Goal: Task Accomplishment & Management: Manage account settings

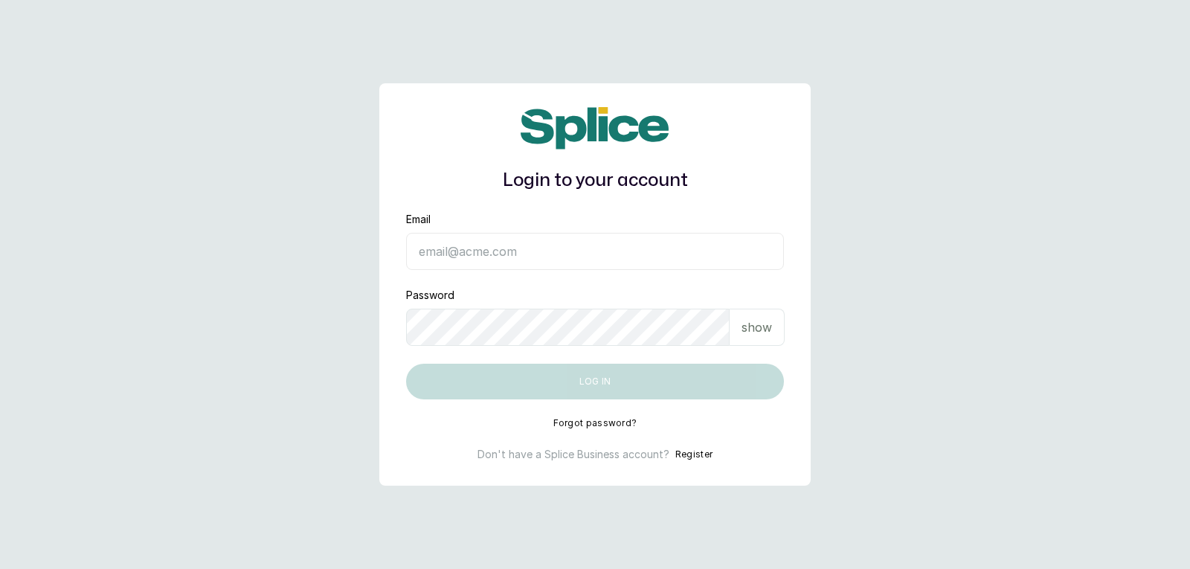
type input "[EMAIL_ADDRESS][DOMAIN_NAME]"
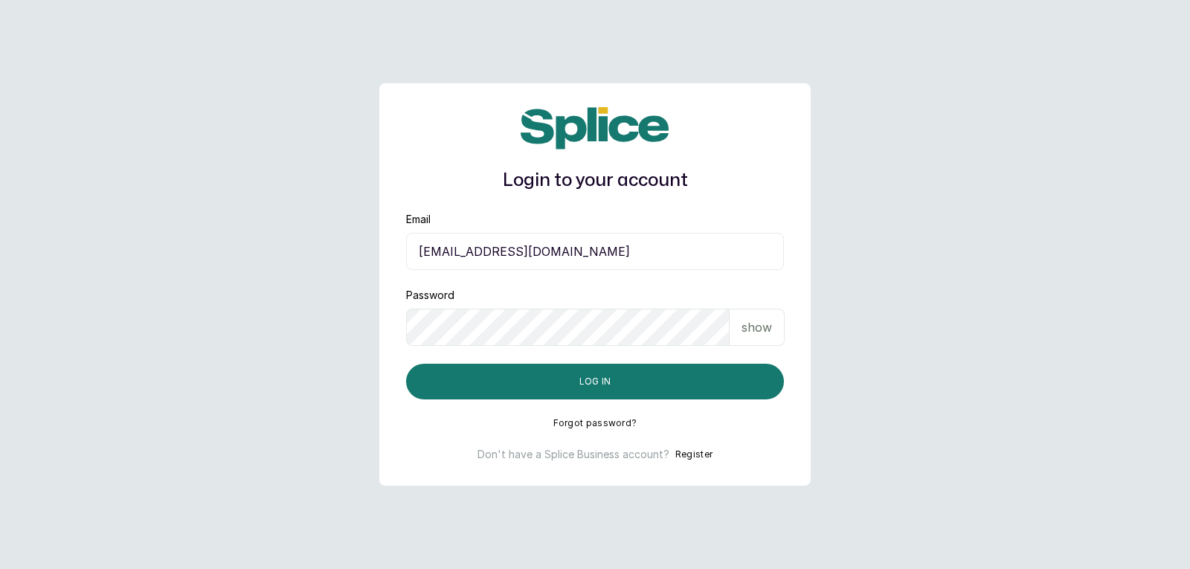
click at [750, 332] on p "show" at bounding box center [756, 327] width 30 height 18
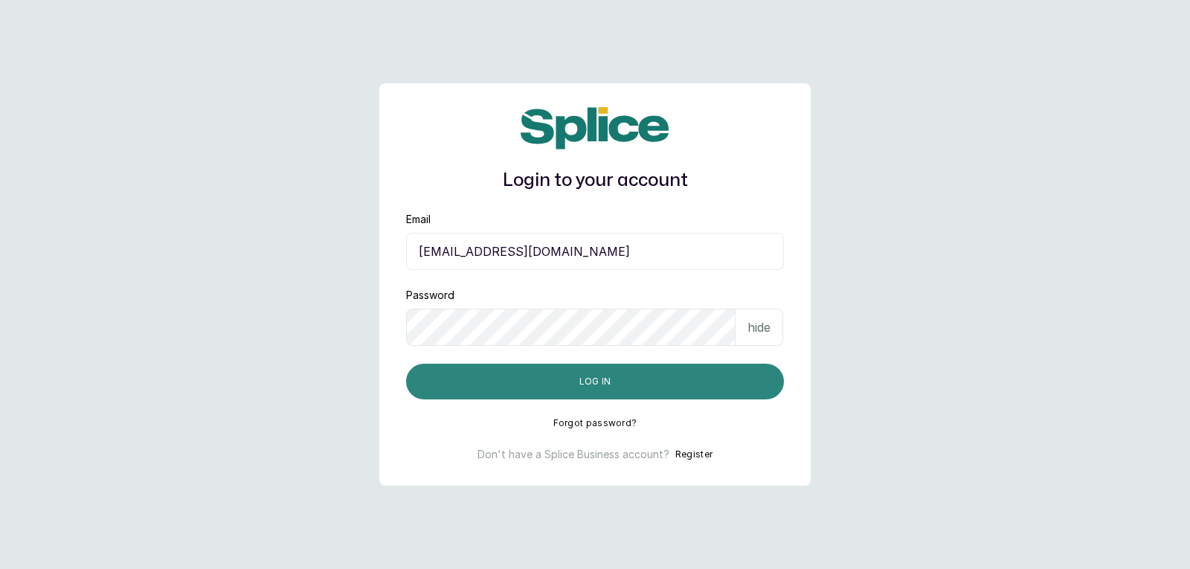
click at [699, 372] on button "Log in" at bounding box center [595, 382] width 378 height 36
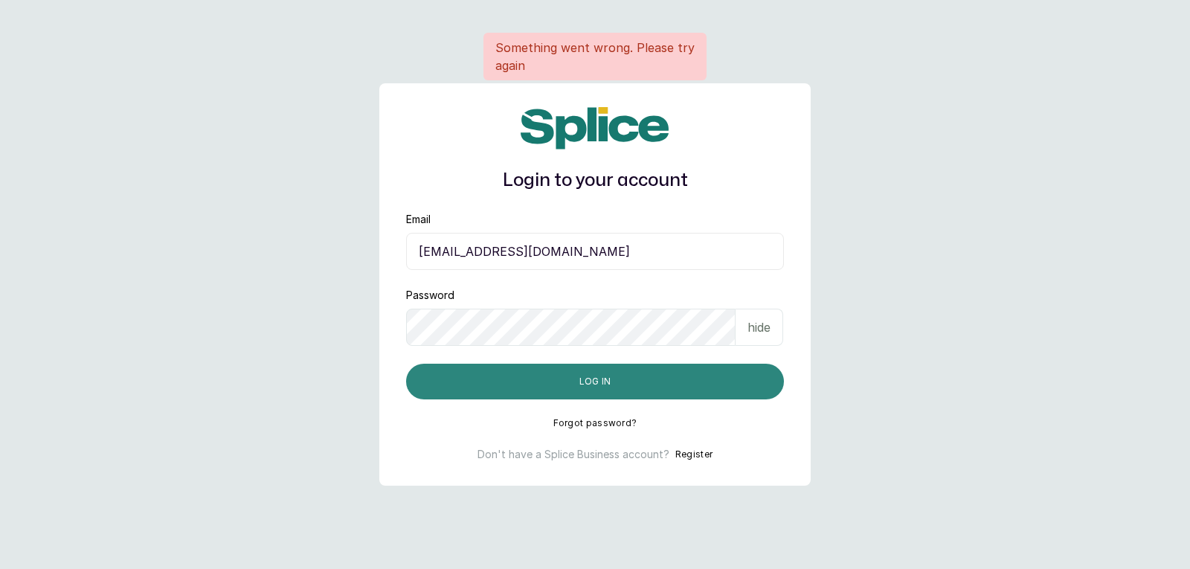
click at [686, 386] on button "Log in" at bounding box center [595, 382] width 378 height 36
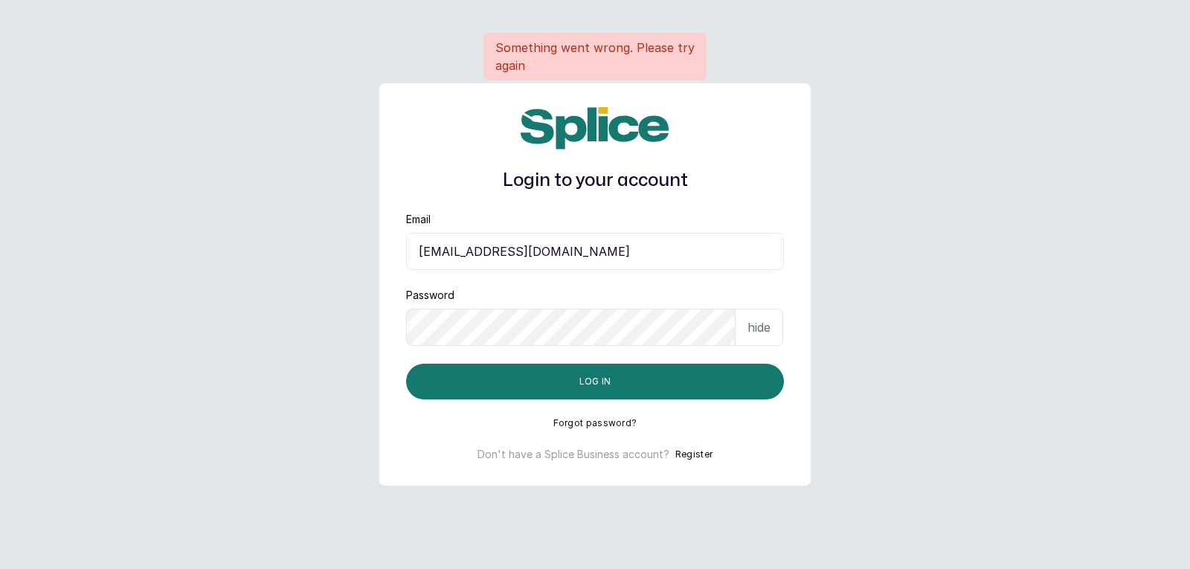
click at [684, 404] on div "Login to your account Something went wrong. Please try again Email yellowsisiha…" at bounding box center [594, 284] width 431 height 402
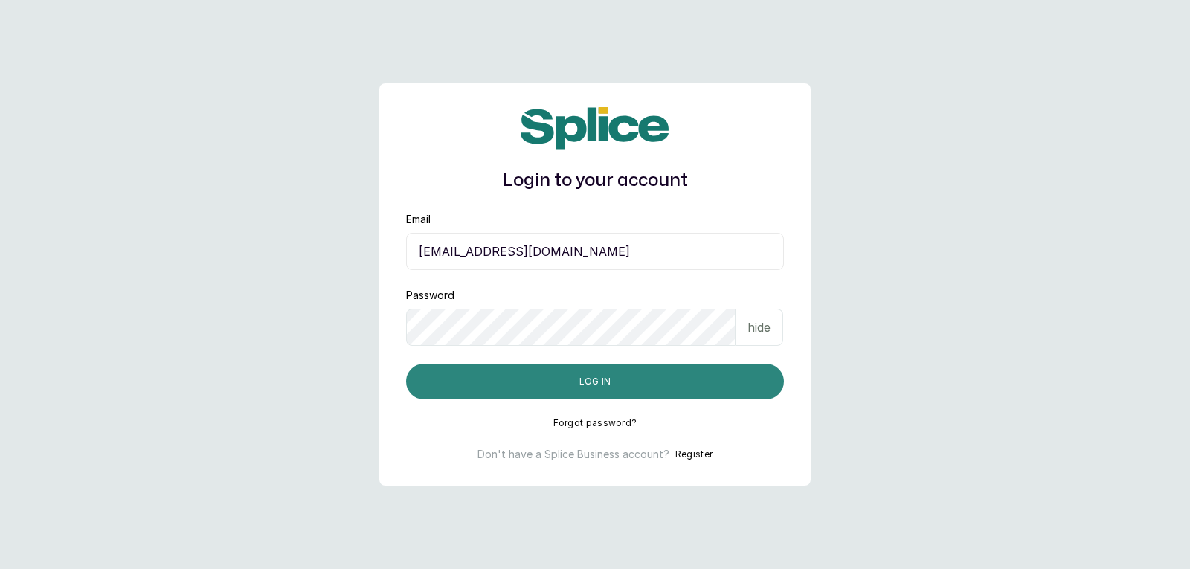
click at [692, 381] on button "Log in" at bounding box center [595, 382] width 378 height 36
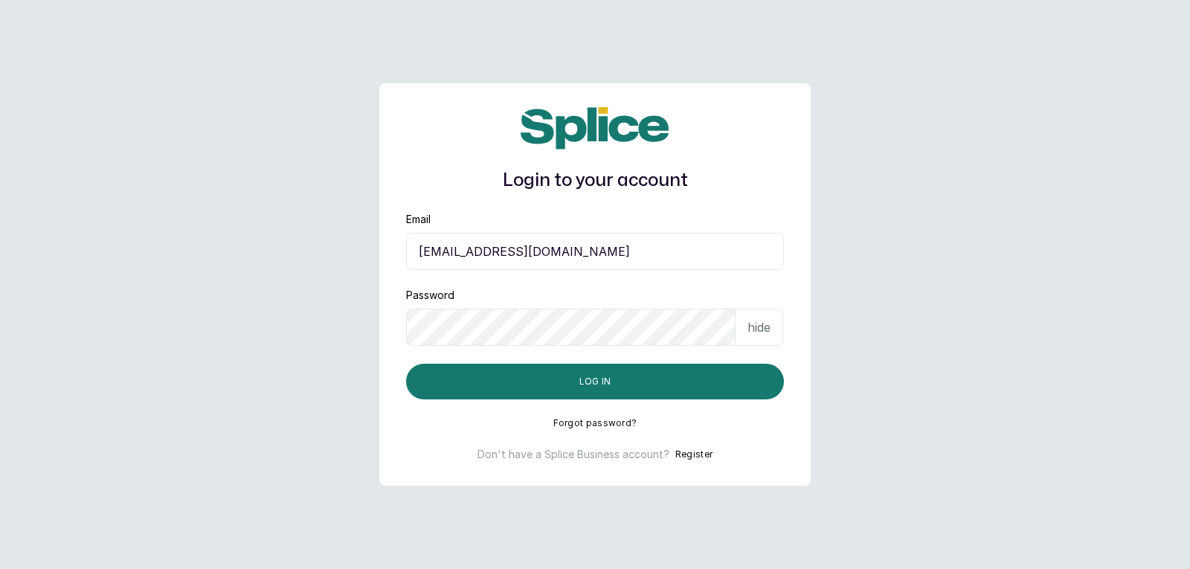
drag, startPoint x: 768, startPoint y: 318, endPoint x: 734, endPoint y: 356, distance: 51.1
click at [760, 326] on p "hide" at bounding box center [758, 327] width 23 height 18
click at [755, 321] on p "show" at bounding box center [756, 327] width 30 height 18
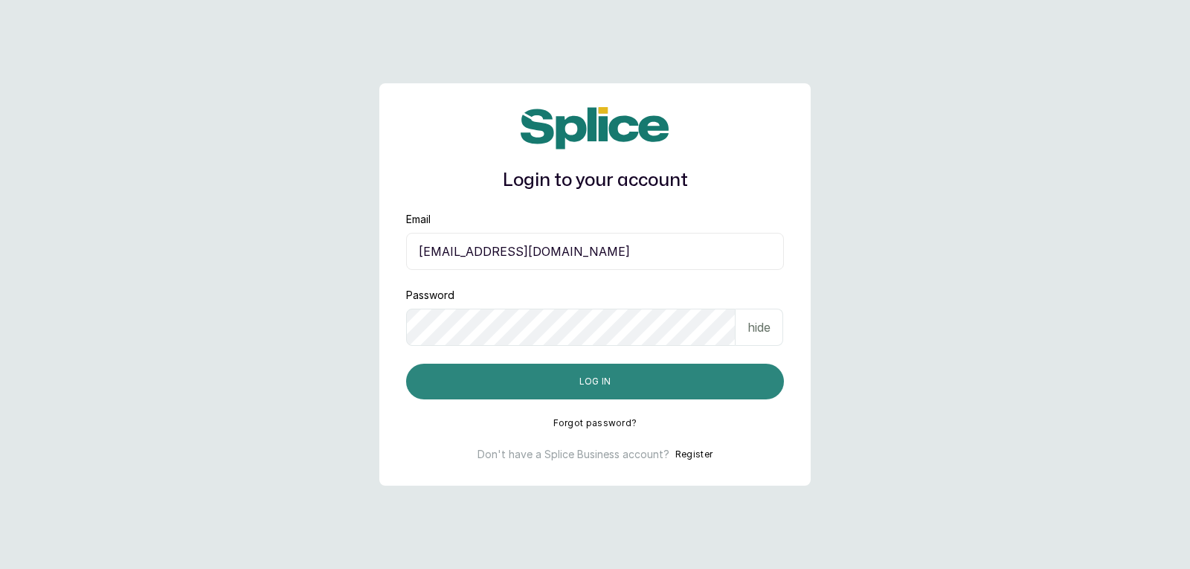
click at [696, 384] on button "Log in" at bounding box center [595, 382] width 378 height 36
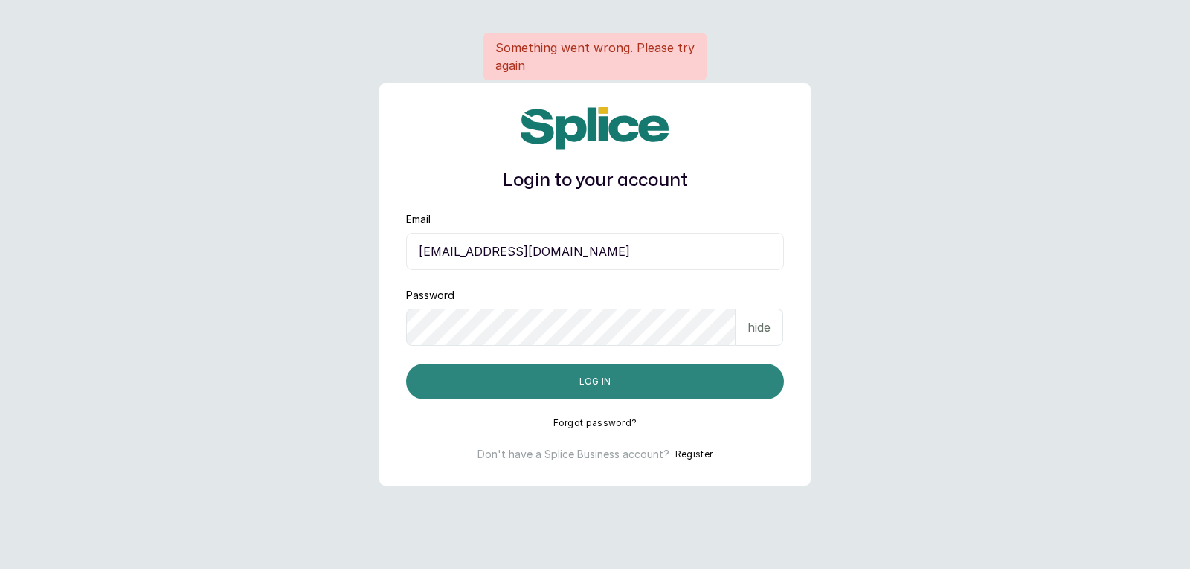
click at [696, 384] on button "Log in" at bounding box center [595, 382] width 378 height 36
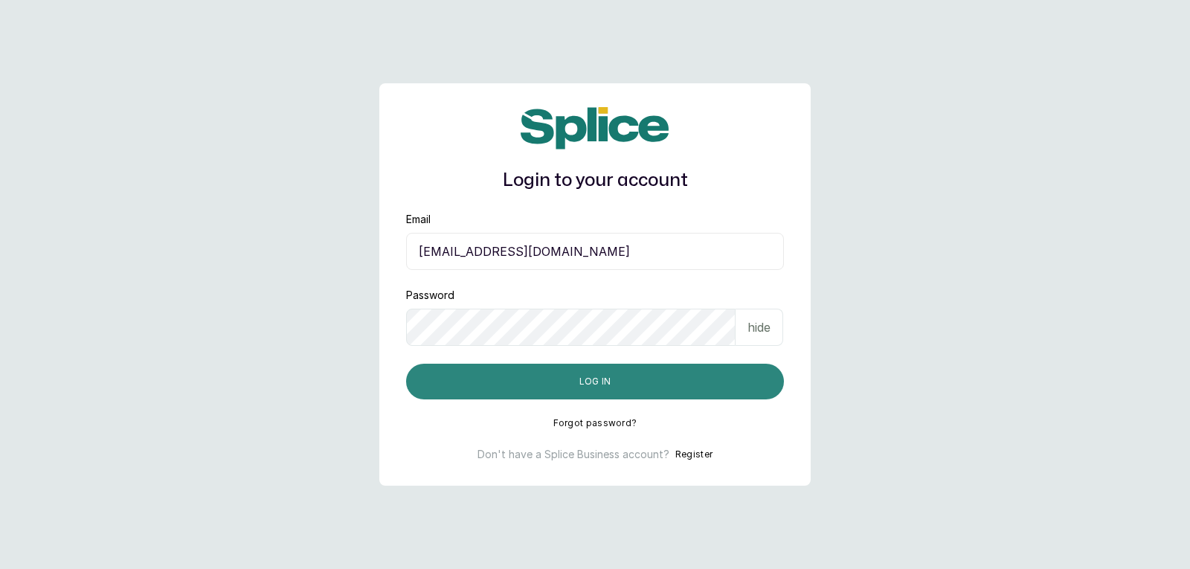
click at [696, 384] on button "Log in" at bounding box center [595, 382] width 378 height 36
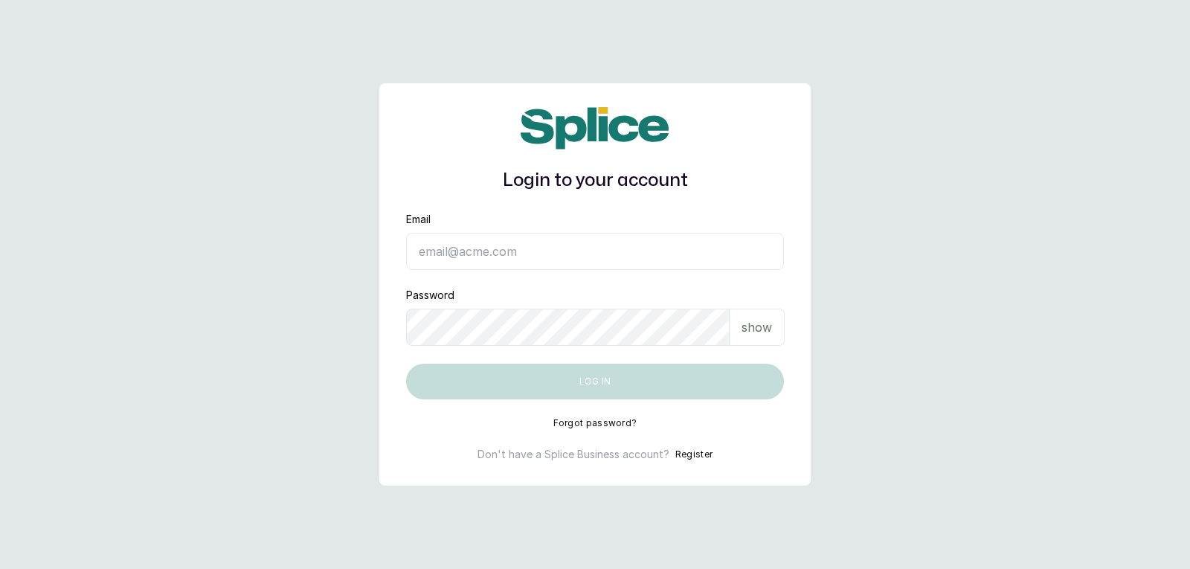
type input "yellowsisihair@gmail.com"
click at [745, 335] on p "show" at bounding box center [756, 327] width 30 height 18
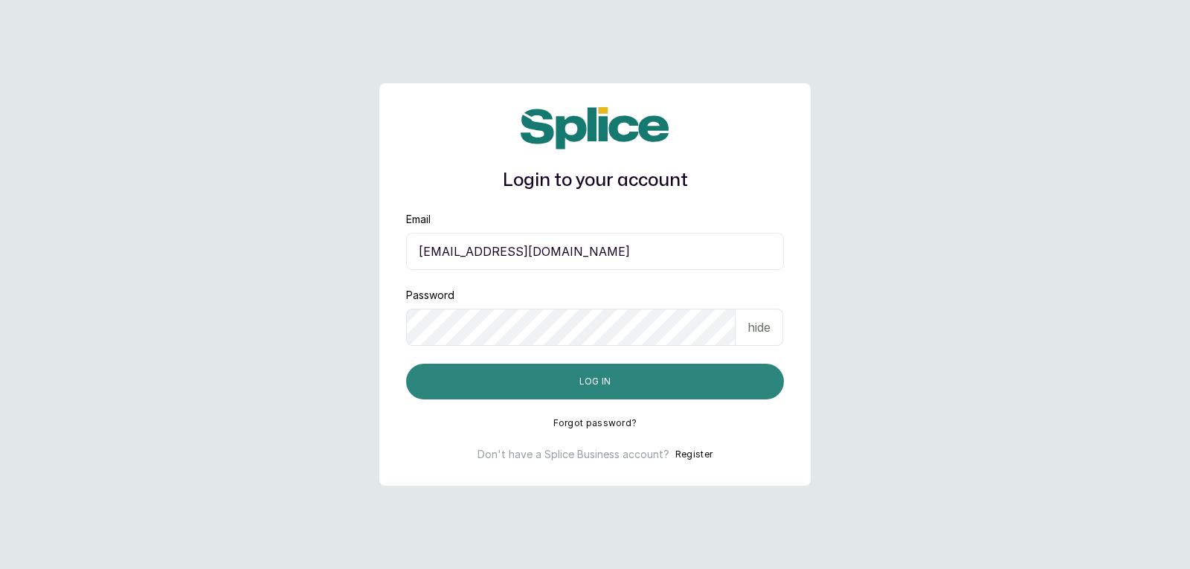
click at [741, 369] on button "Log in" at bounding box center [595, 382] width 378 height 36
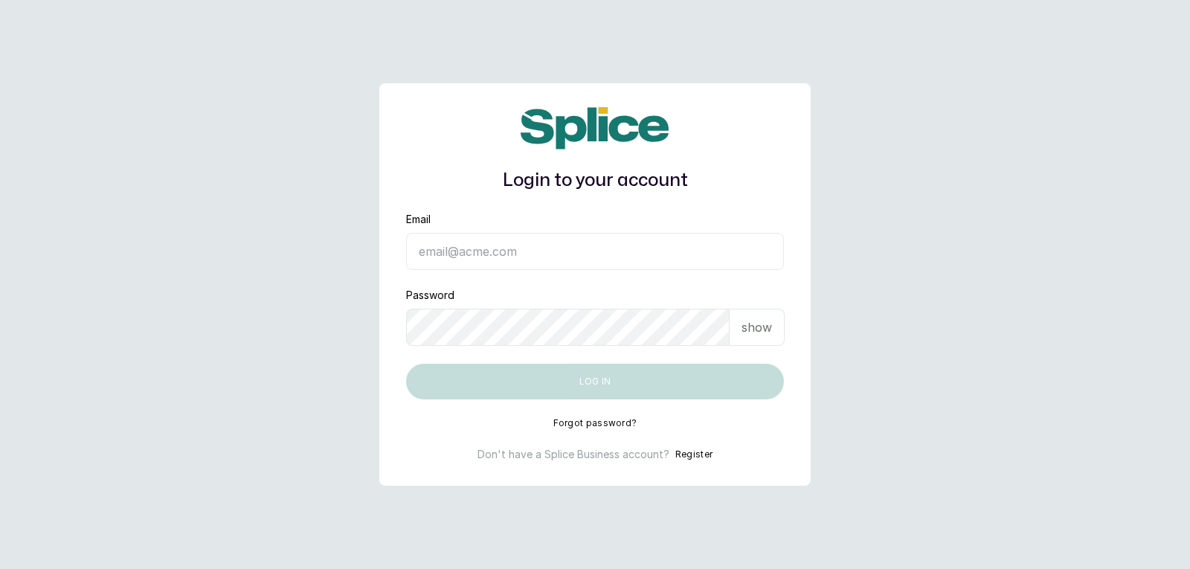
type input "[EMAIL_ADDRESS][DOMAIN_NAME]"
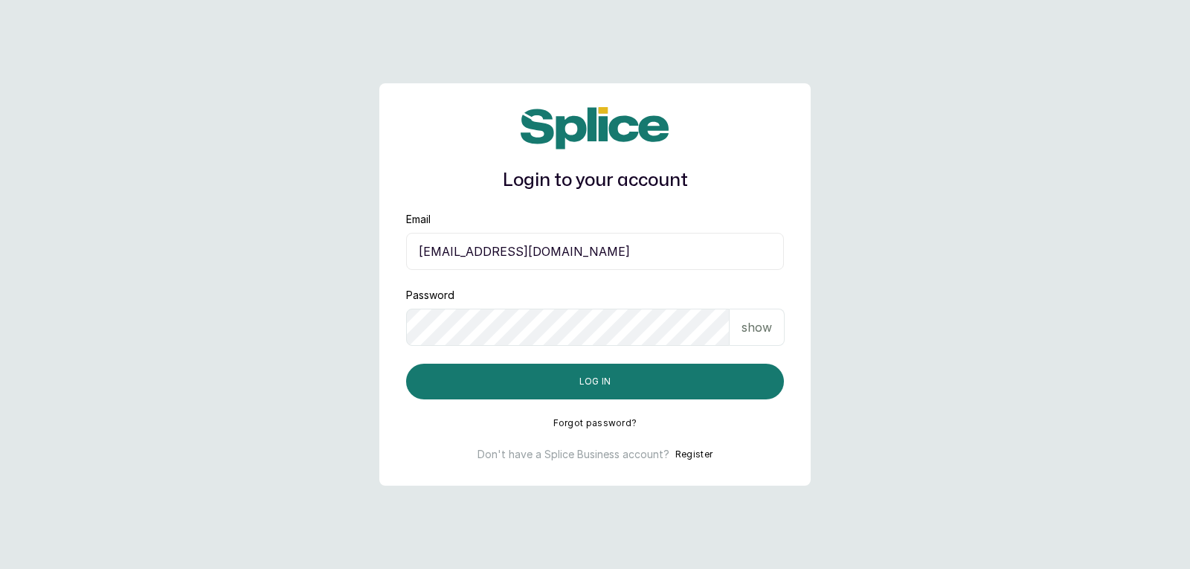
click at [758, 331] on p "show" at bounding box center [756, 327] width 30 height 18
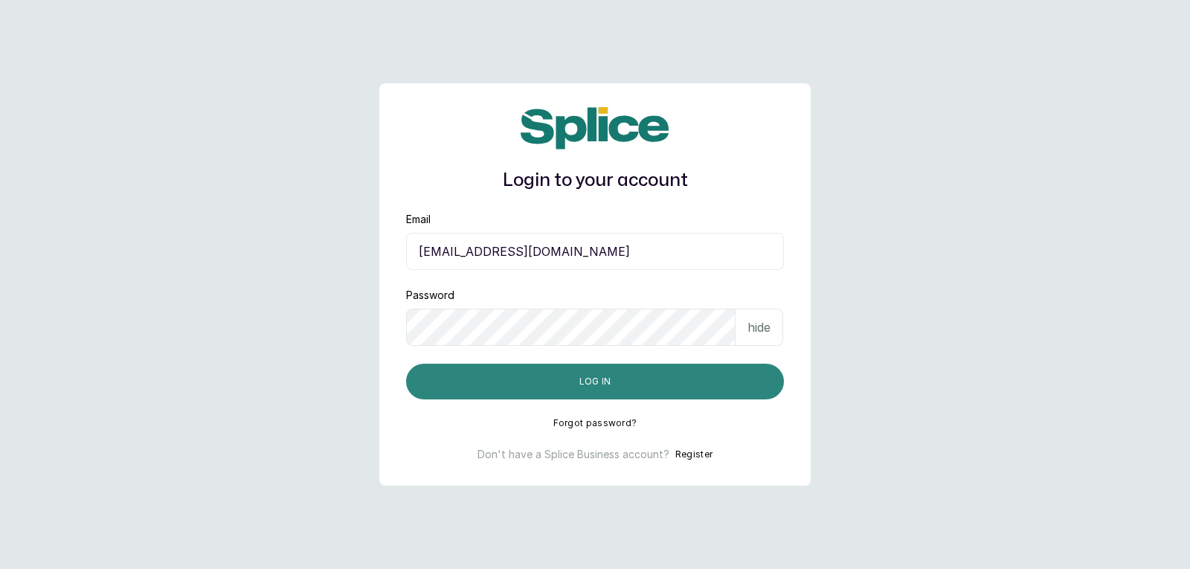
click at [733, 382] on button "Log in" at bounding box center [595, 382] width 378 height 36
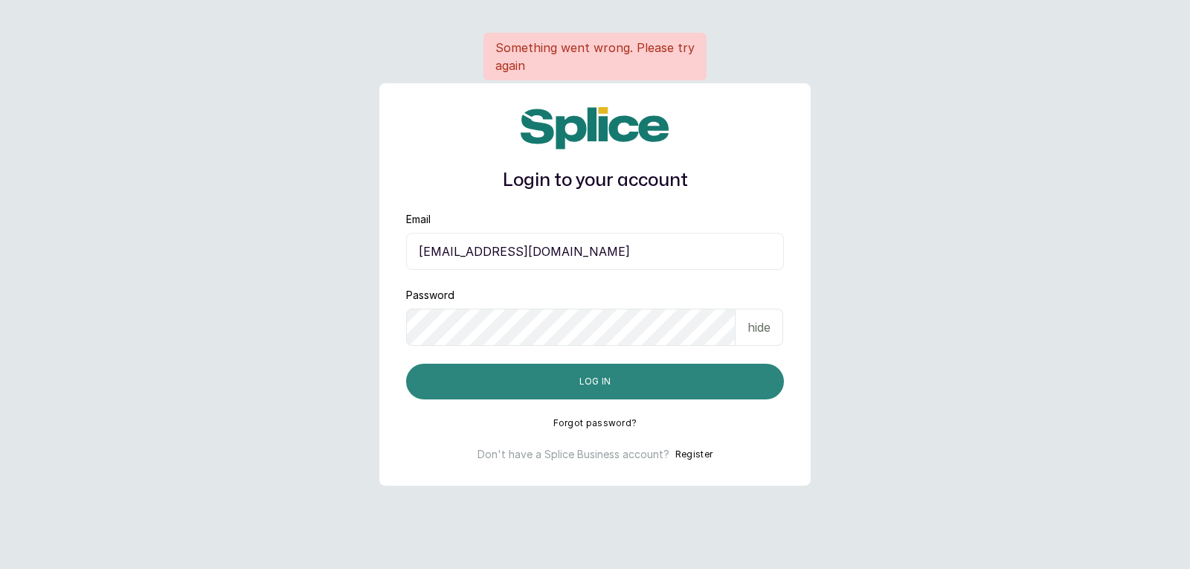
click at [735, 387] on button "Log in" at bounding box center [595, 382] width 378 height 36
click at [737, 386] on button "Log in" at bounding box center [595, 382] width 378 height 36
